Goal: Task Accomplishment & Management: Manage account settings

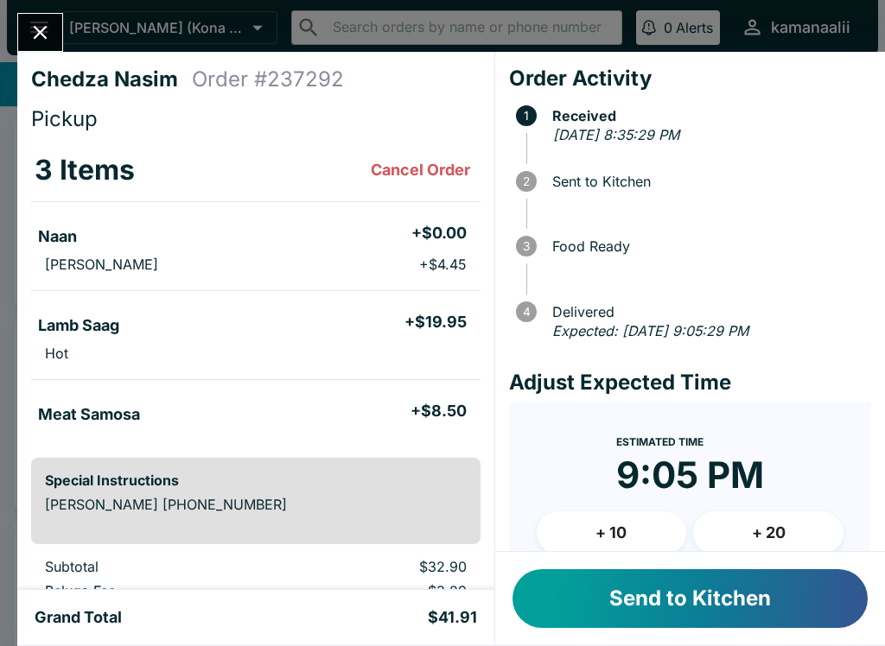
click at [738, 608] on button "Send to Kitchen" at bounding box center [689, 599] width 355 height 59
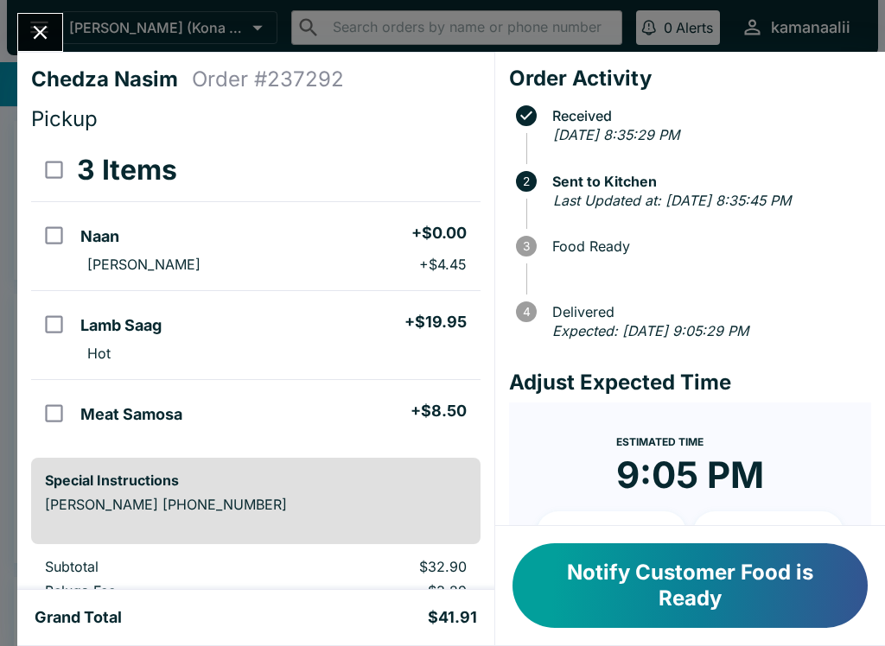
click at [716, 627] on button "Notify Customer Food is Ready" at bounding box center [689, 586] width 355 height 85
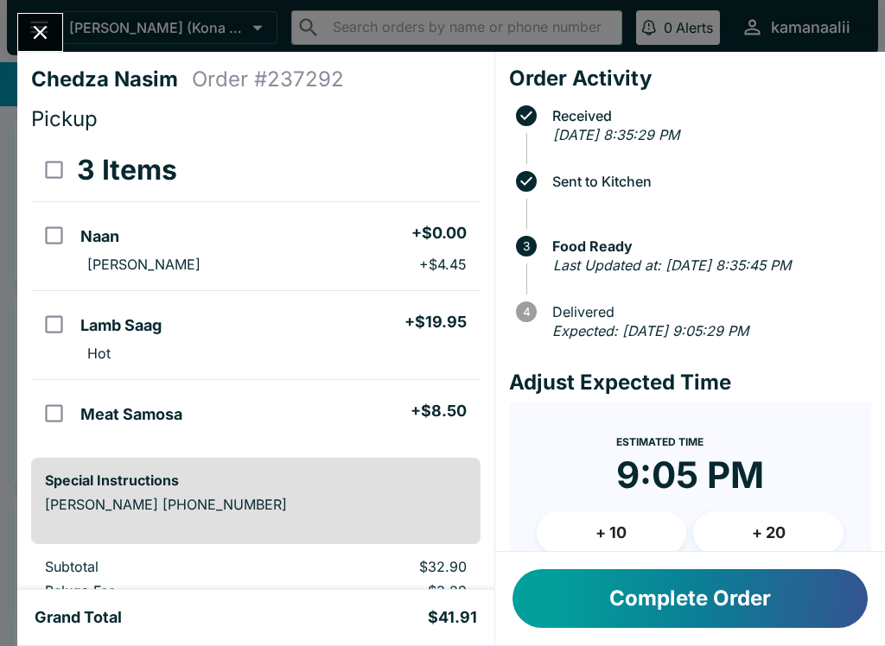
click at [735, 582] on button "Complete Order" at bounding box center [689, 599] width 355 height 59
click at [703, 593] on button "Complete Order" at bounding box center [689, 599] width 355 height 59
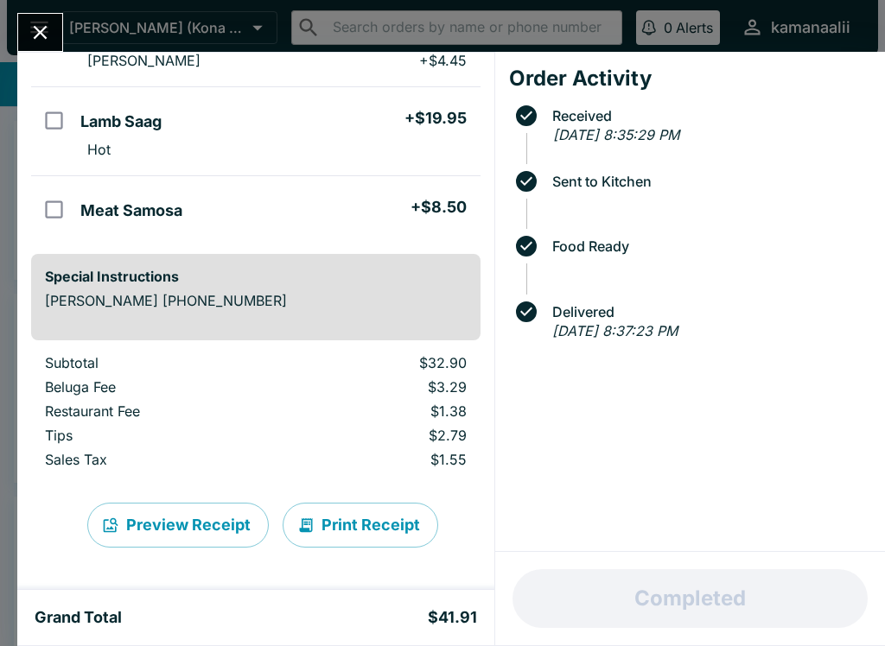
click at [48, 16] on button "Close" at bounding box center [40, 32] width 44 height 37
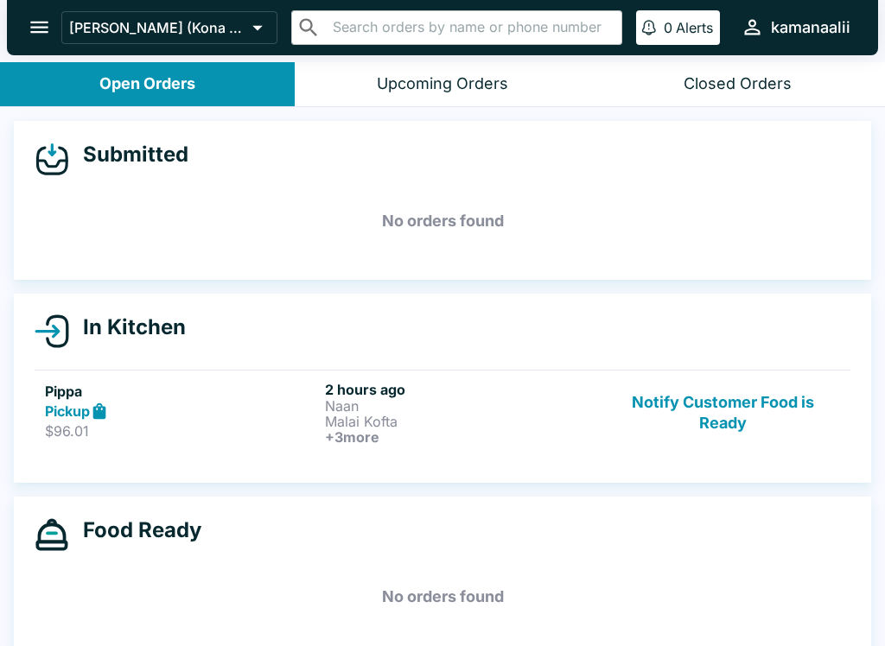
click at [340, 446] on link "Pippa Pickup $96.01 2 hours ago Naan Malai Kofta + 3 more Notify Customer Food …" at bounding box center [443, 413] width 816 height 86
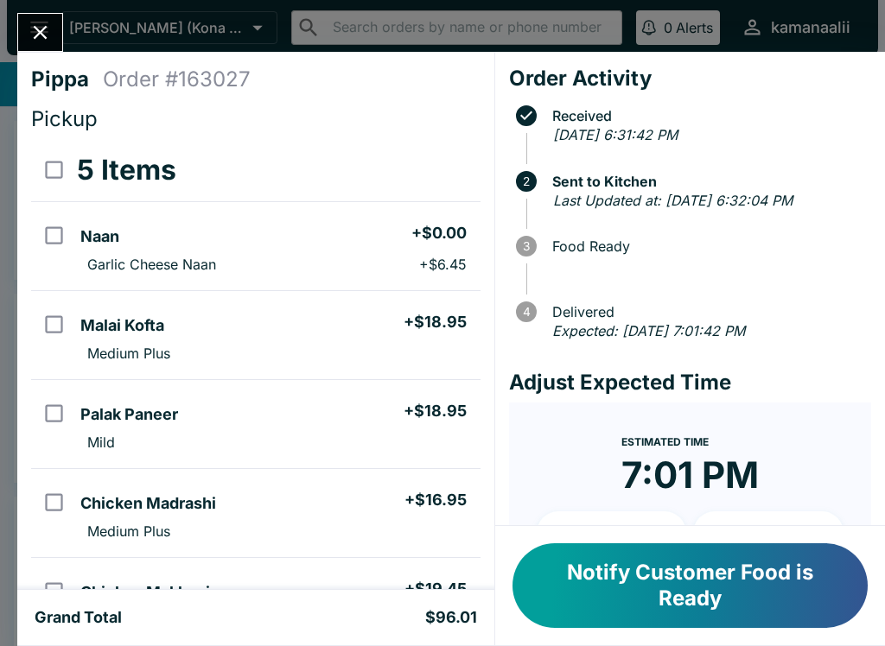
click at [19, 10] on div "Pippa Order # 163027 Pickup 5 Items Naan + $0.00 Garlic Cheese Naan + $6.45 Mal…" at bounding box center [442, 323] width 885 height 646
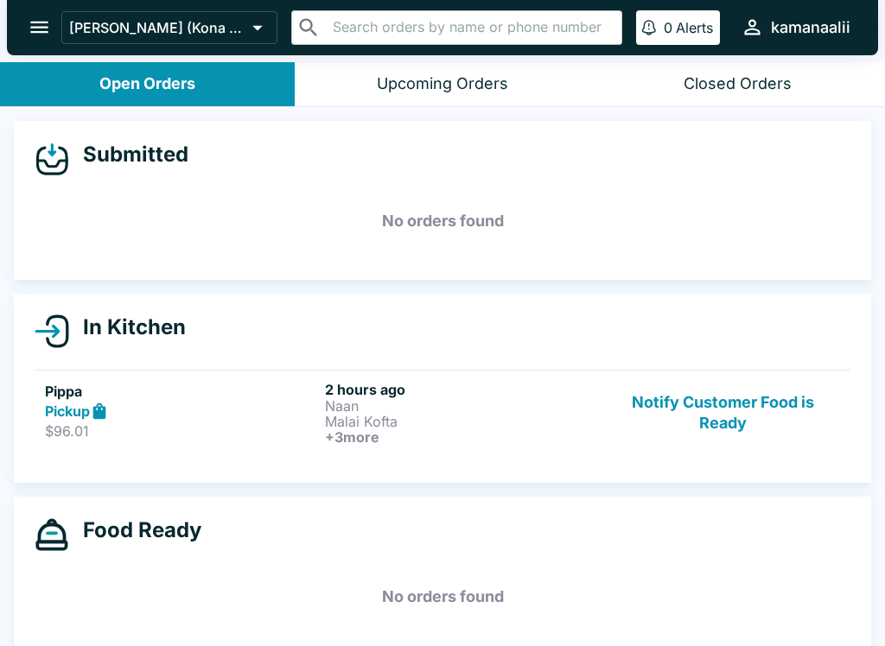
click at [461, 56] on header "Kamana Kitchen (Kona - [PERSON_NAME] Drive) ​ ​ 0 Alerts kamanaalii" at bounding box center [442, 31] width 885 height 62
click at [754, 80] on div "Closed Orders" at bounding box center [738, 84] width 108 height 20
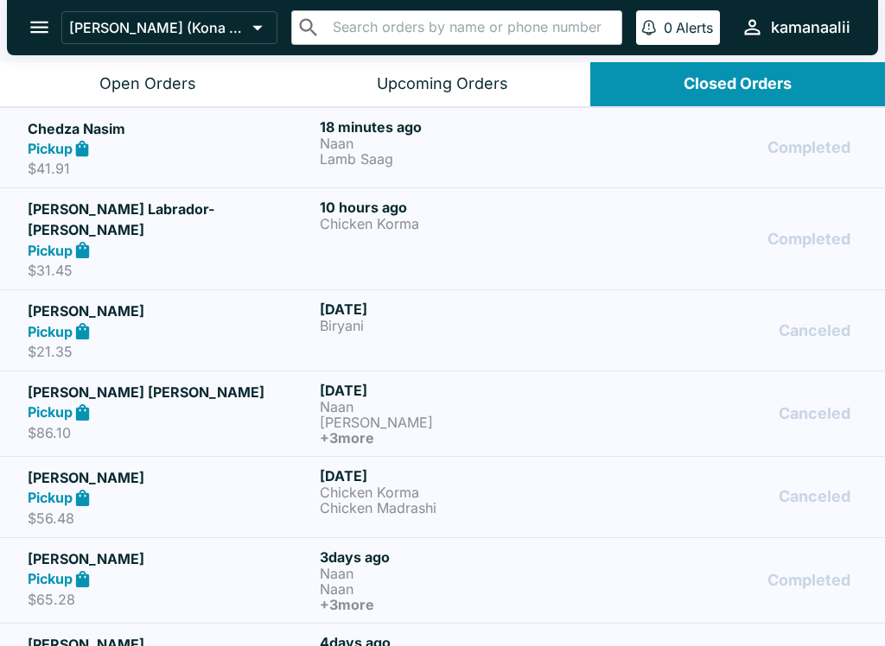
click at [552, 149] on p "Naan" at bounding box center [462, 144] width 285 height 16
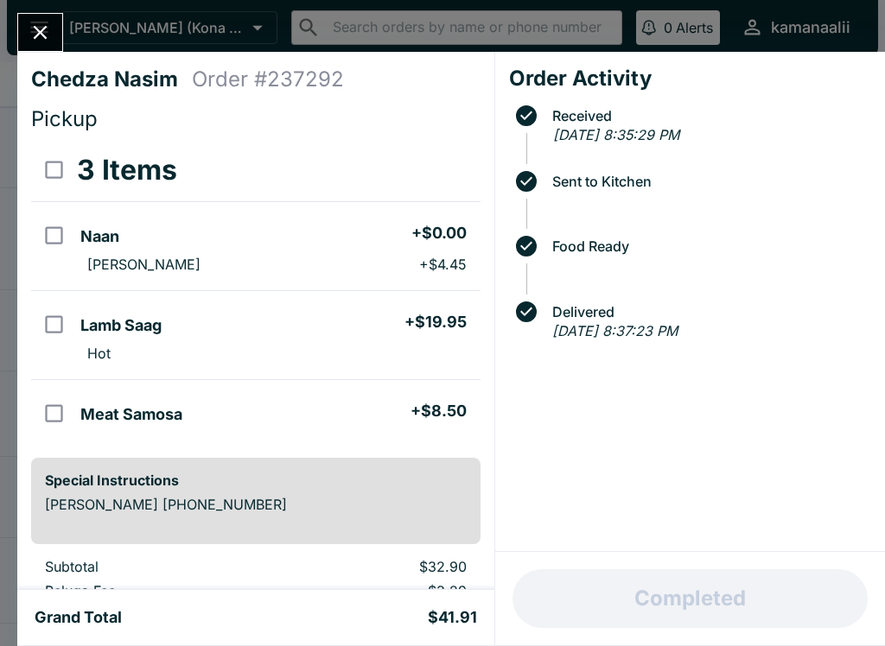
click at [57, 41] on button "Close" at bounding box center [40, 32] width 44 height 37
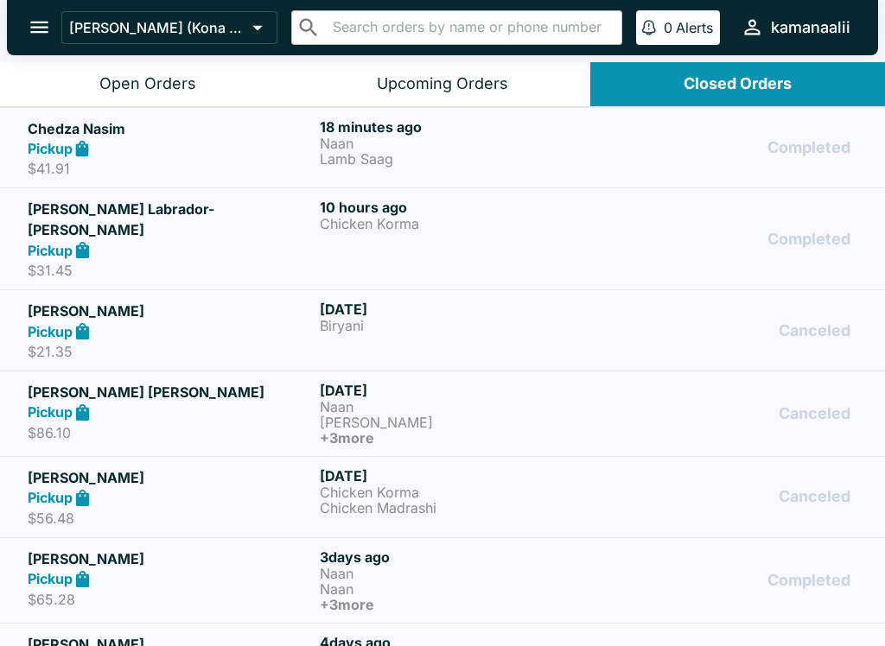
click at [276, 145] on div "Pickup" at bounding box center [170, 149] width 285 height 20
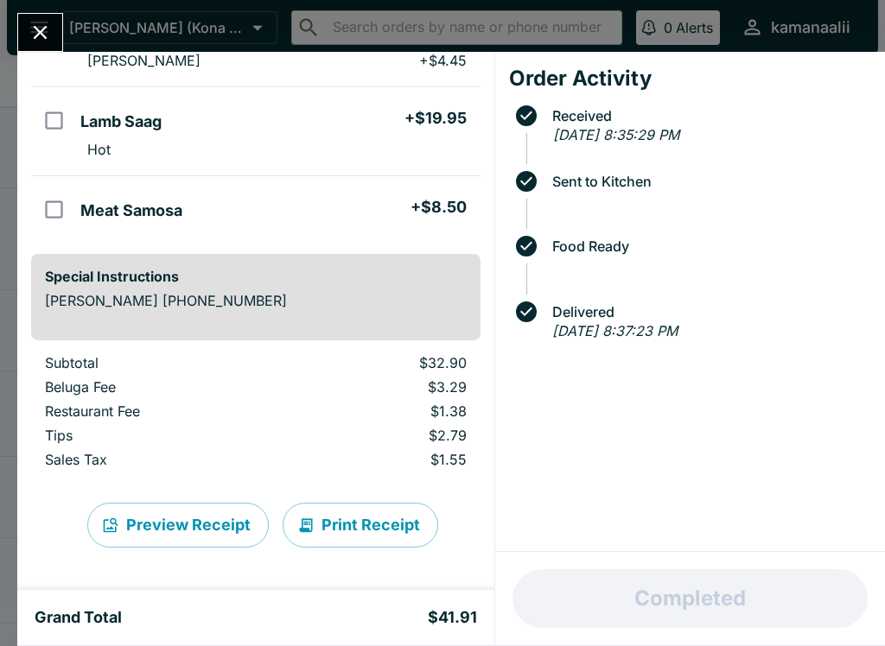
scroll to position [204, 0]
click at [340, 531] on button "Print Receipt" at bounding box center [361, 525] width 156 height 45
